Goal: Communication & Community: Connect with others

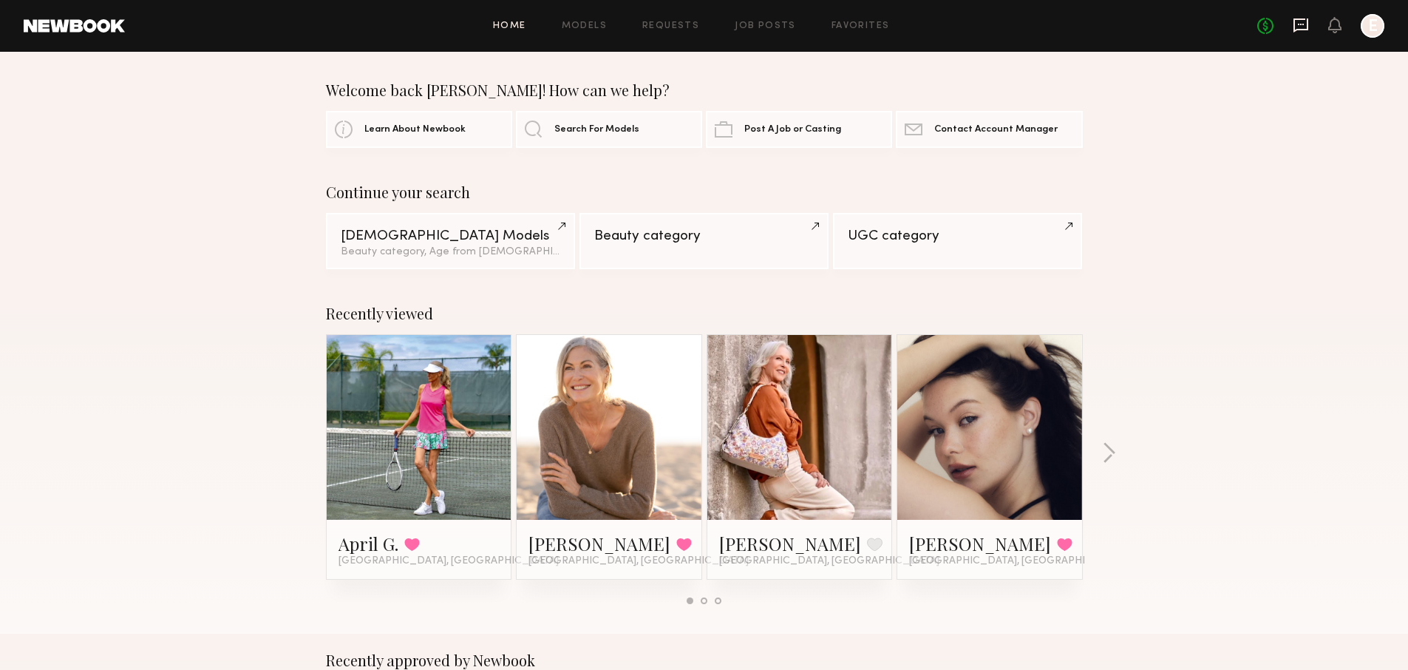
click at [1296, 29] on icon at bounding box center [1301, 25] width 15 height 14
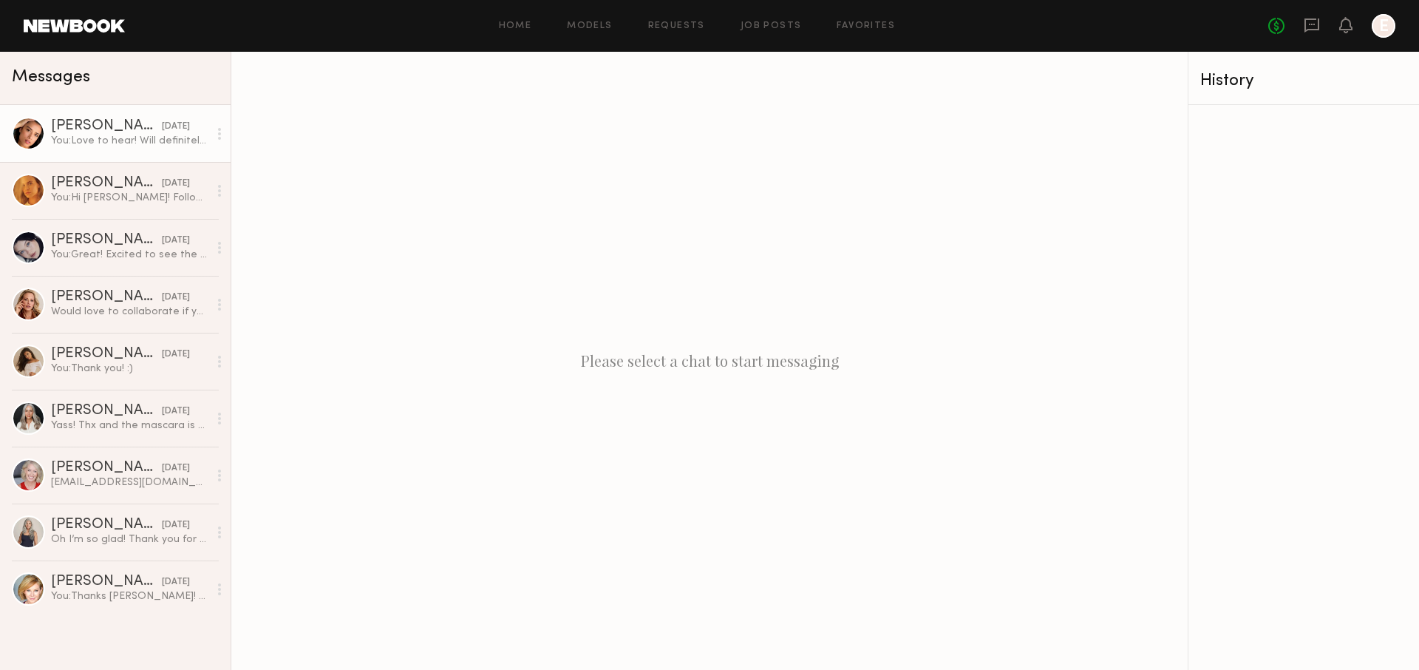
click at [132, 146] on div "You: Love to hear! Will definitely be in touch :)" at bounding box center [129, 141] width 157 height 14
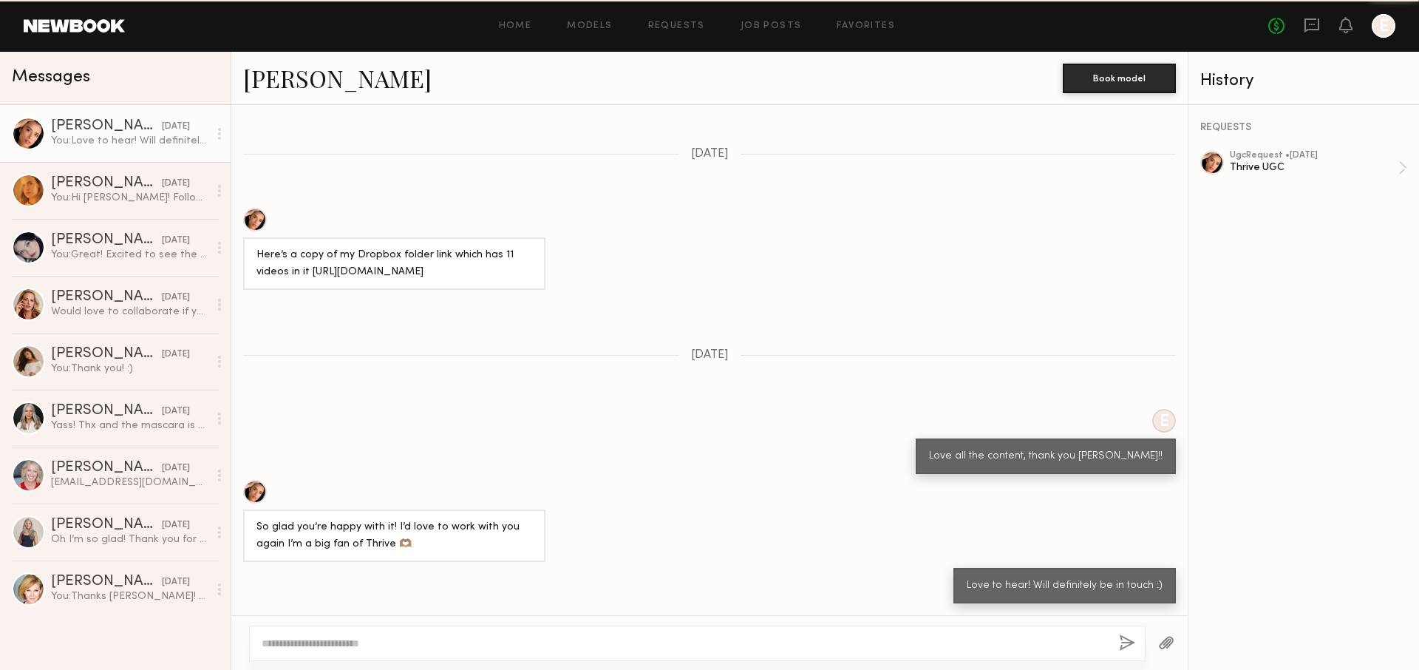
scroll to position [825, 0]
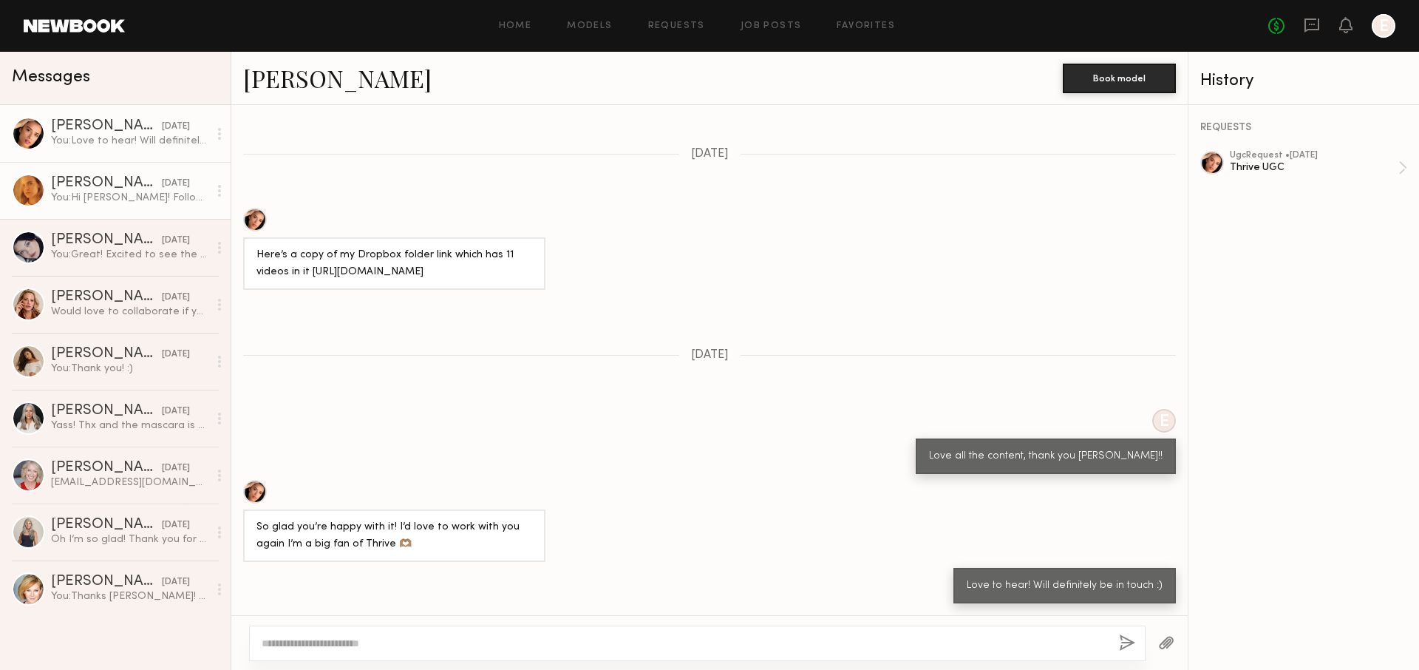
click at [137, 168] on link "[PERSON_NAME] [DATE] You: Hi [PERSON_NAME]! Following up on the edits requested…" at bounding box center [115, 190] width 231 height 57
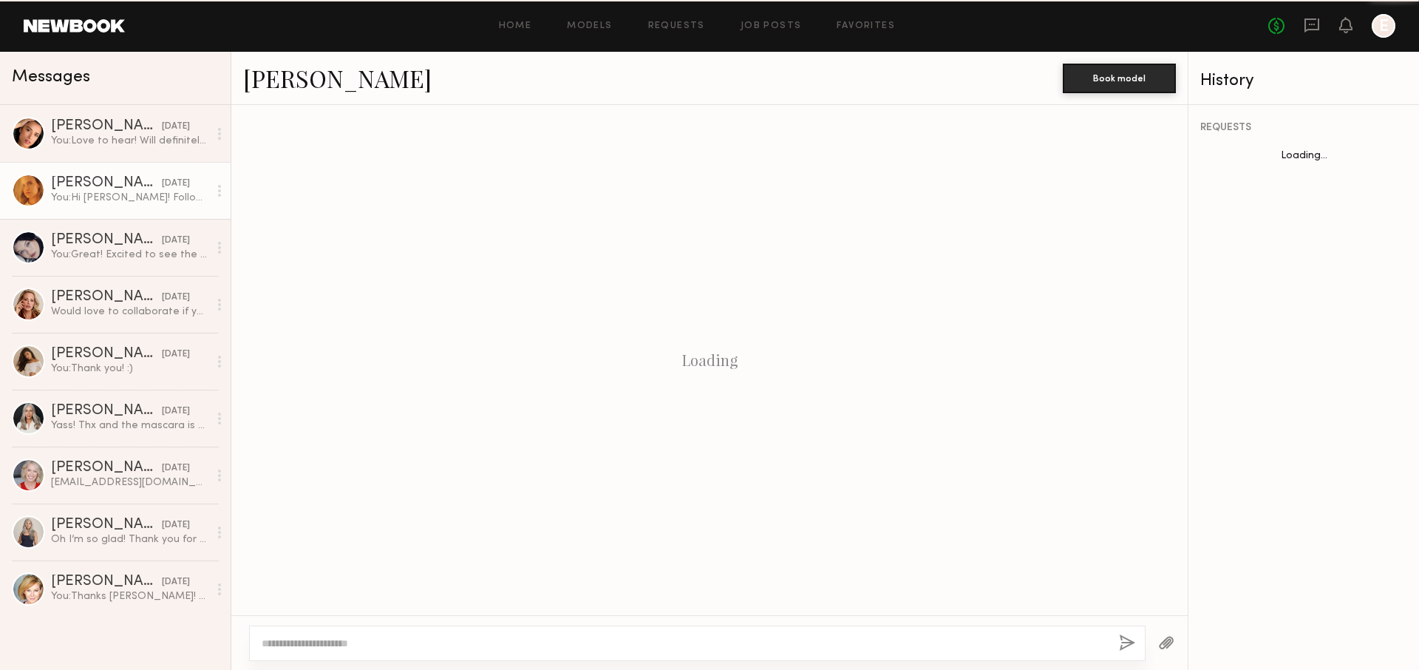
scroll to position [1014, 0]
